Goal: Book appointment/travel/reservation

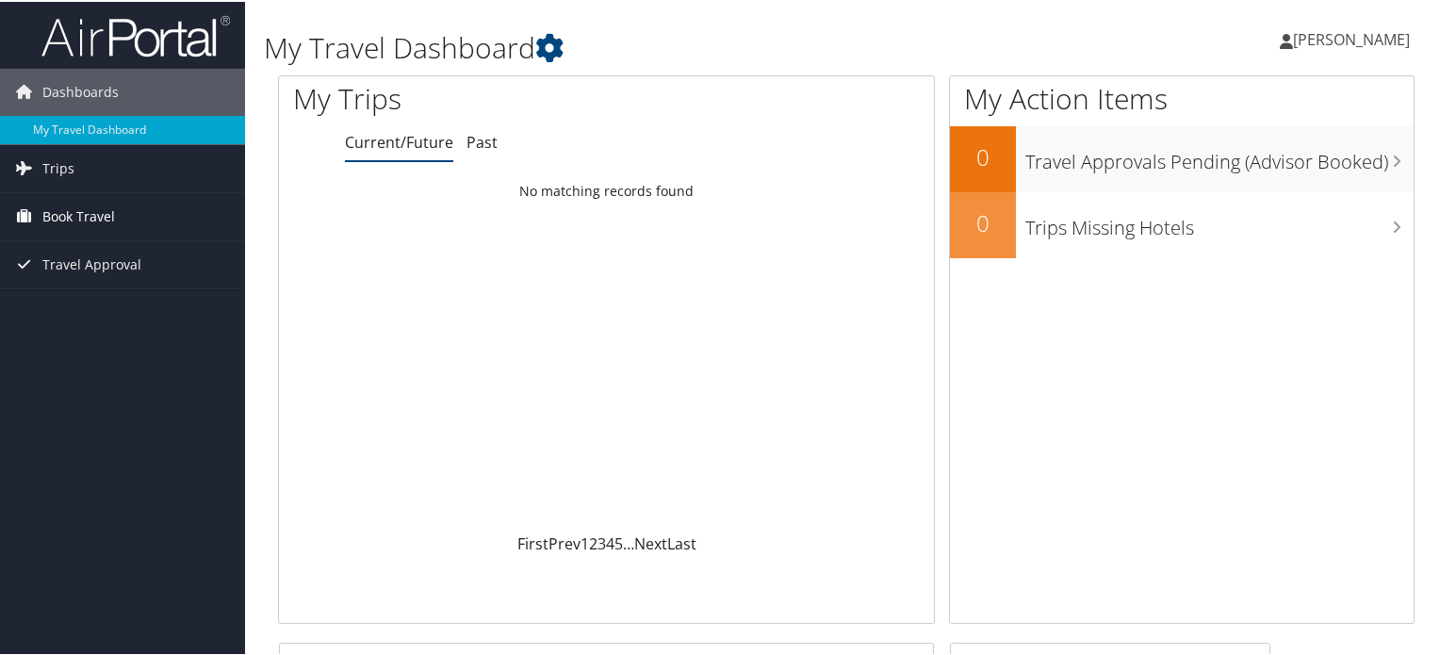
click at [72, 208] on span "Book Travel" at bounding box center [78, 214] width 73 height 47
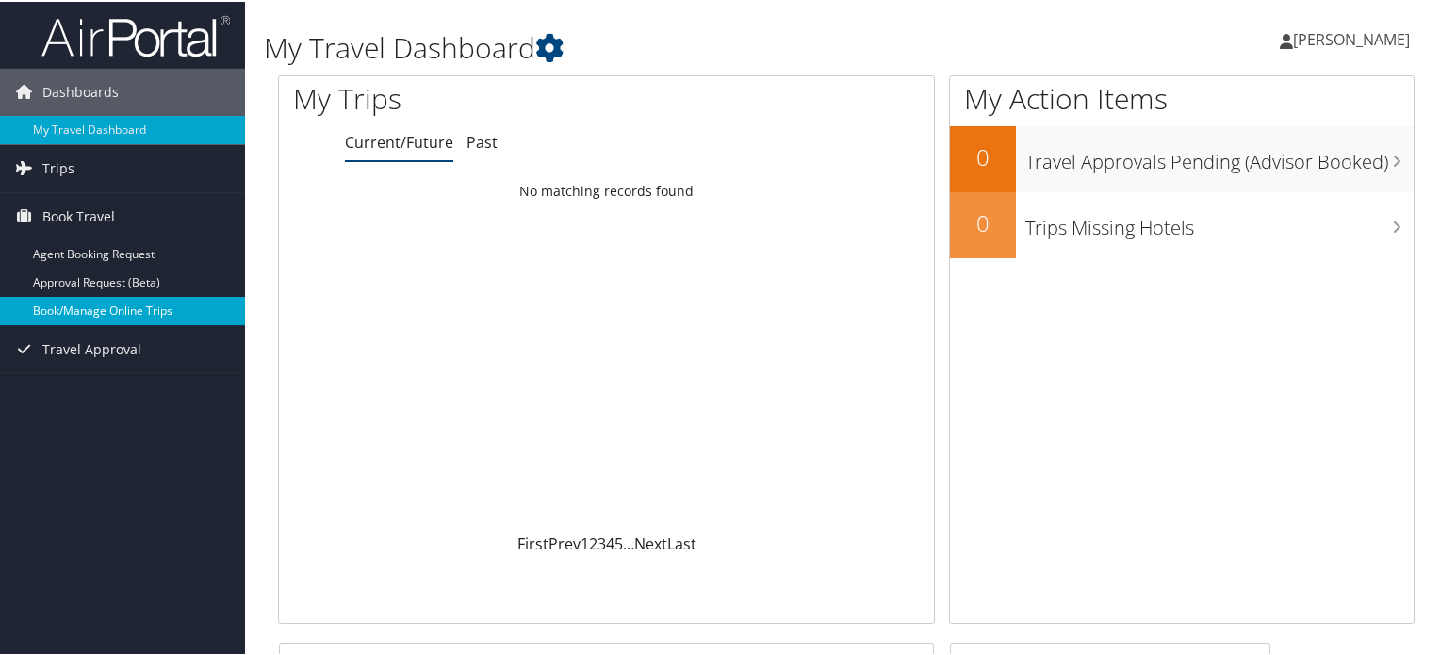
click at [80, 309] on link "Book/Manage Online Trips" at bounding box center [122, 309] width 245 height 28
click at [109, 299] on link "Book/Manage Online Trips" at bounding box center [122, 309] width 245 height 28
